Goal: Check status: Check status

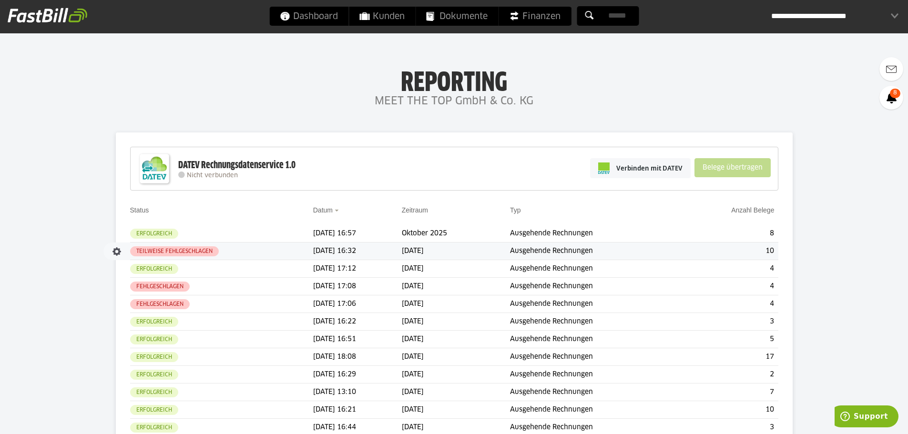
click at [331, 253] on td "[DATE] 16:32" at bounding box center [357, 252] width 89 height 18
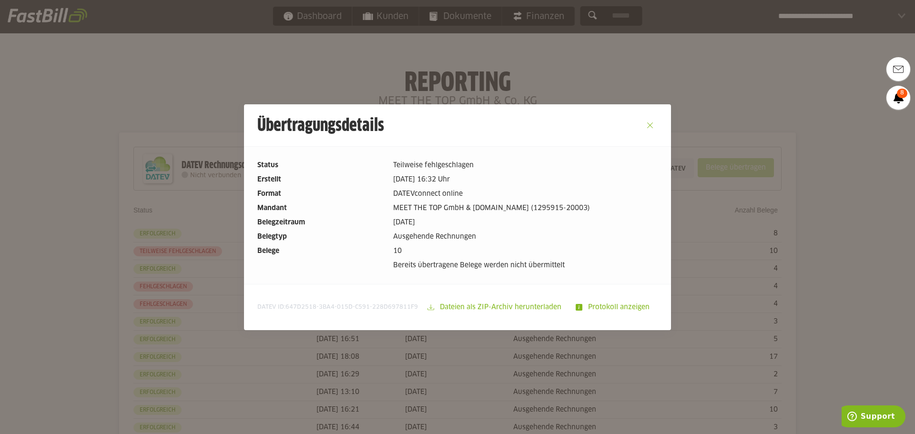
click at [648, 124] on button "Close" at bounding box center [650, 125] width 15 height 15
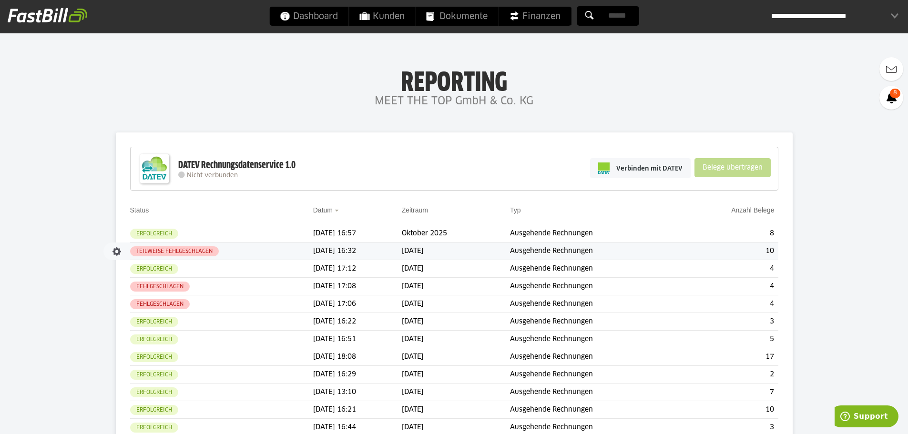
click at [422, 249] on td "[DATE]" at bounding box center [456, 252] width 108 height 18
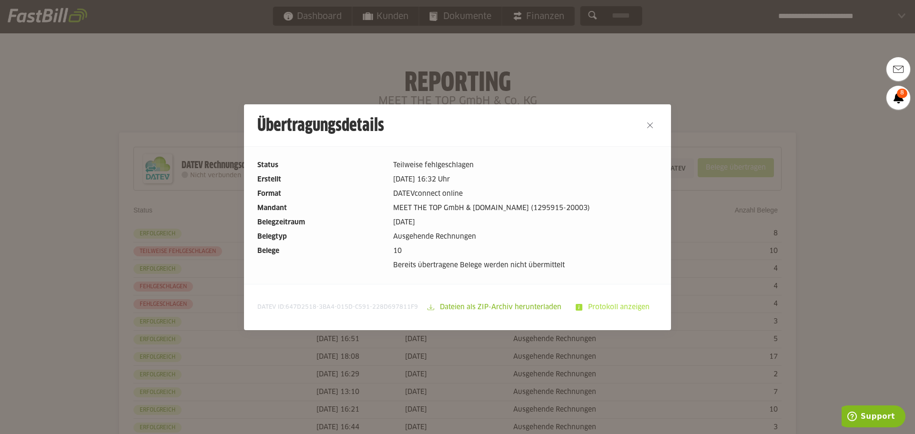
click at [603, 310] on slot "Protokoll anzeigen" at bounding box center [620, 307] width 75 height 18
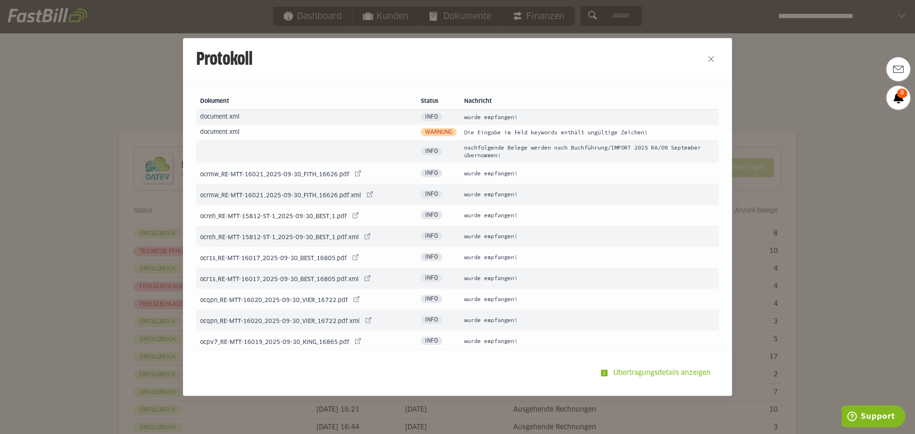
click at [479, 133] on td "Die Eingabe im Feld keywords enthält ungültige Zeichen!" at bounding box center [590, 132] width 258 height 15
click at [708, 55] on button "Close" at bounding box center [711, 58] width 15 height 15
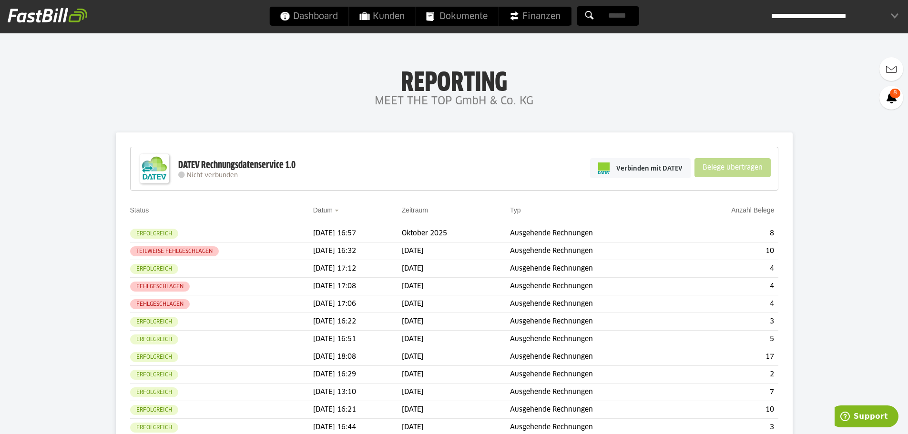
drag, startPoint x: 807, startPoint y: 10, endPoint x: 819, endPoint y: 41, distance: 33.8
click at [811, 14] on div "**********" at bounding box center [834, 16] width 127 height 19
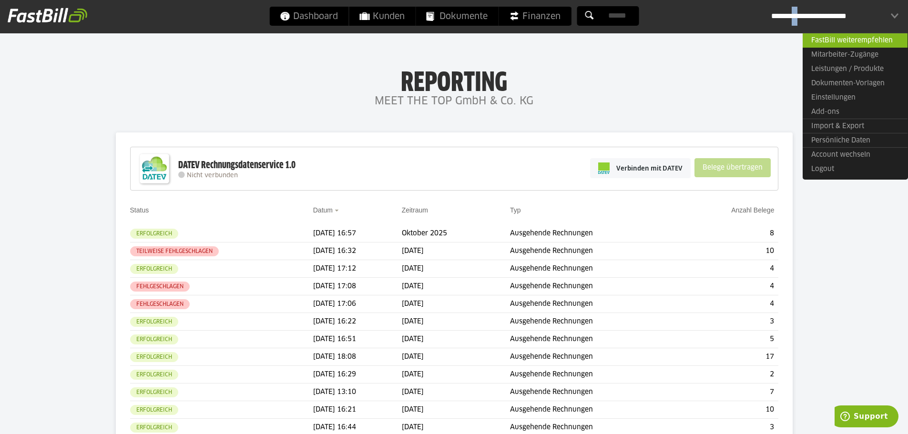
click at [833, 156] on link "Account wechseln" at bounding box center [855, 154] width 105 height 15
